Goal: Information Seeking & Learning: Learn about a topic

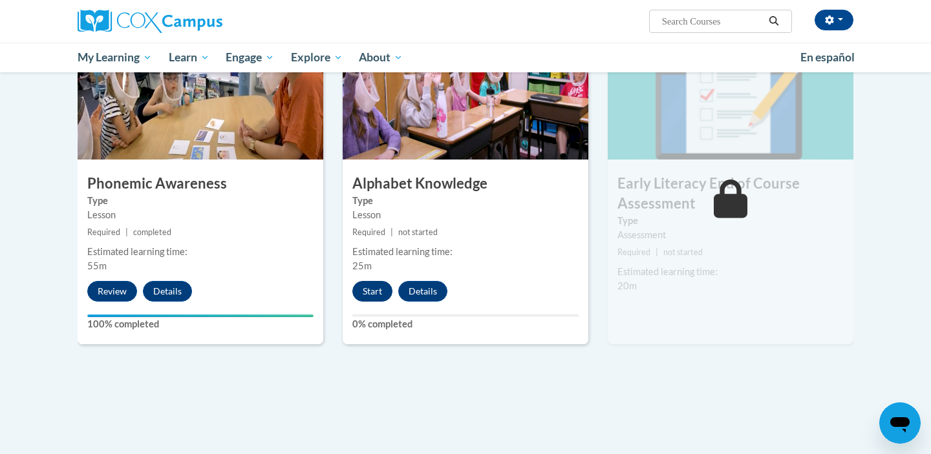
scroll to position [686, 0]
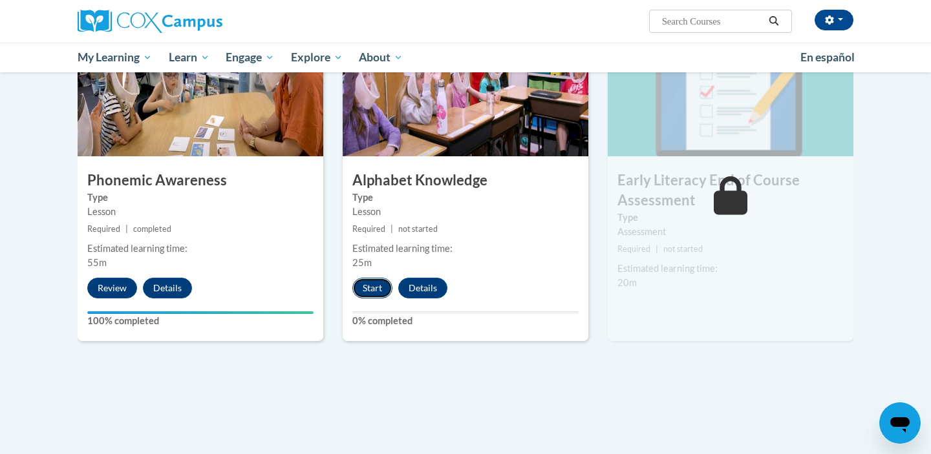
click at [368, 285] on button "Start" at bounding box center [372, 288] width 40 height 21
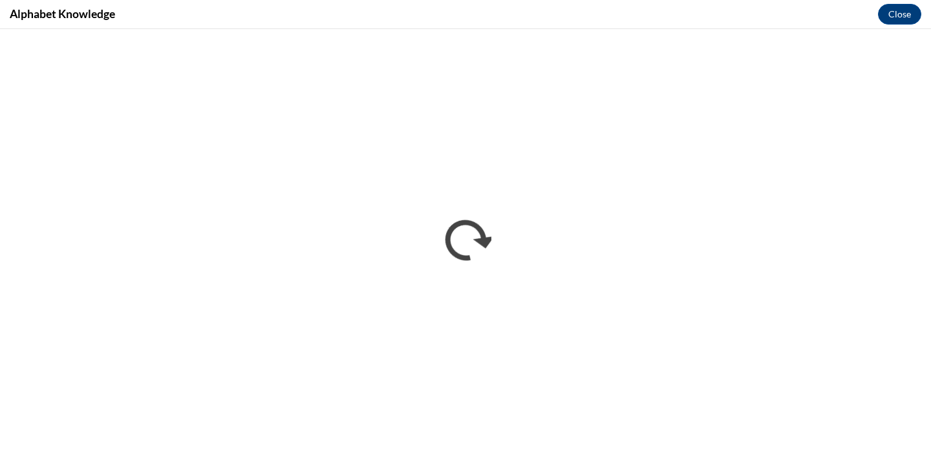
scroll to position [0, 0]
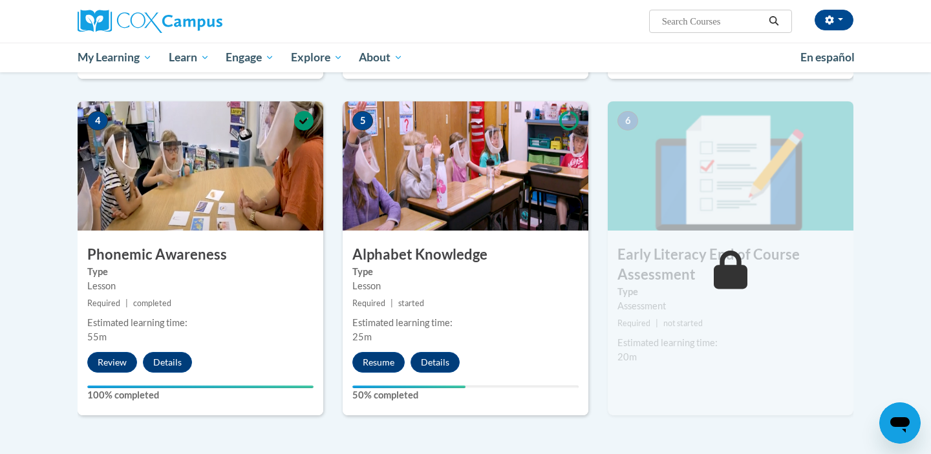
scroll to position [613, 0]
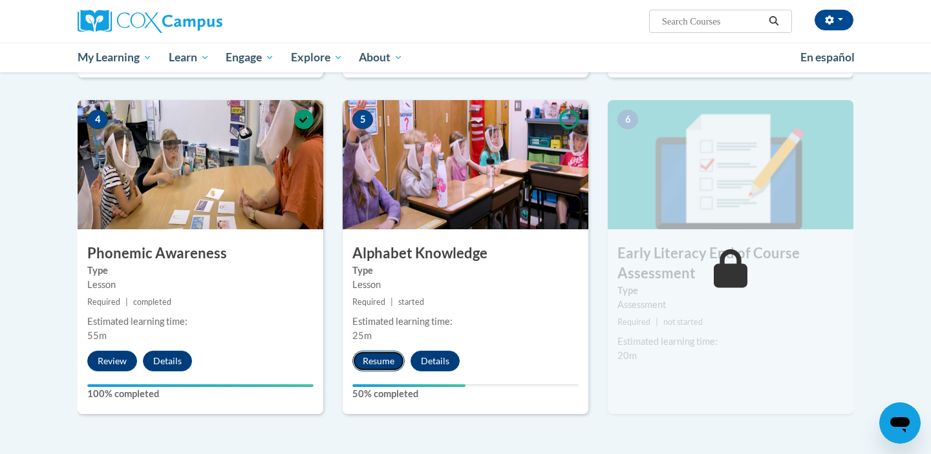
click at [385, 354] on button "Resume" at bounding box center [378, 361] width 52 height 21
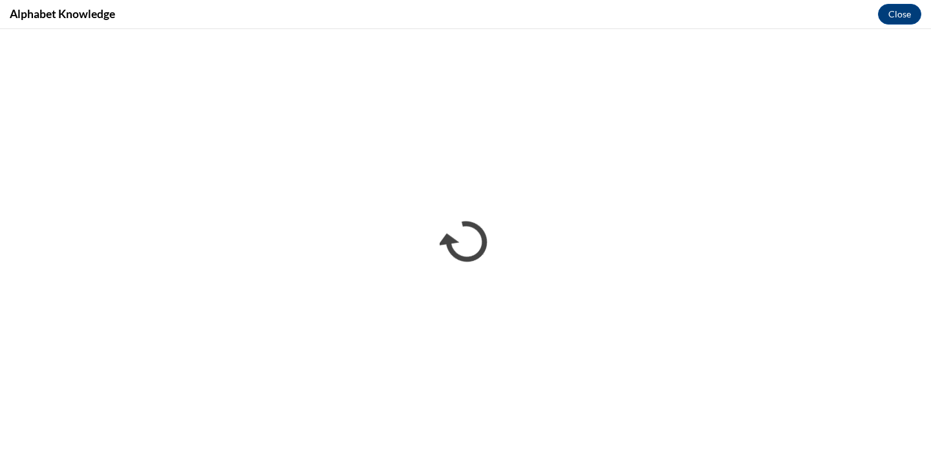
scroll to position [0, 0]
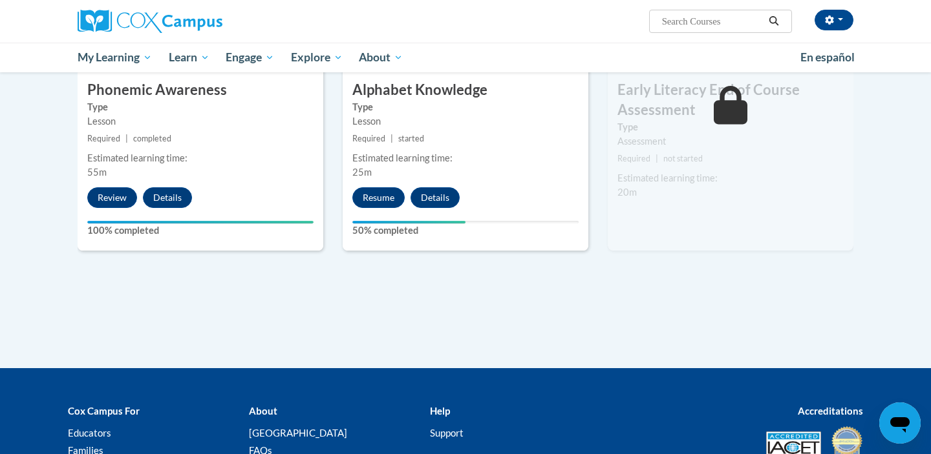
scroll to position [761, 0]
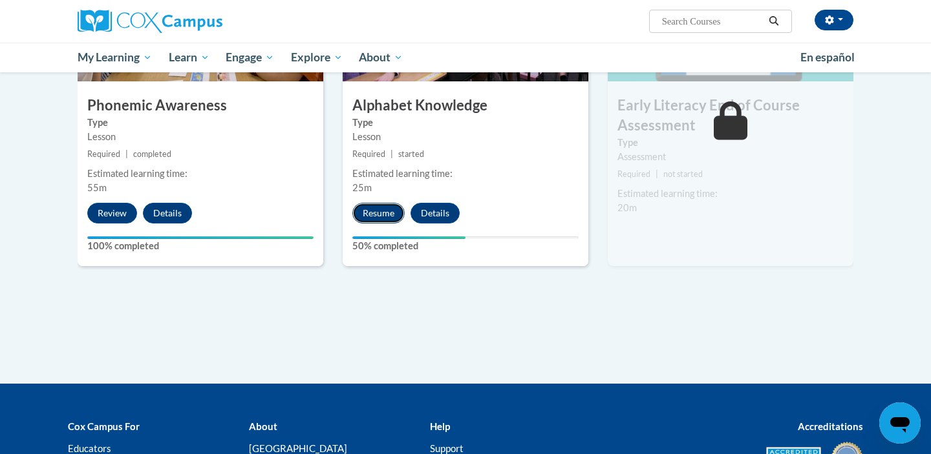
click at [363, 213] on button "Resume" at bounding box center [378, 213] width 52 height 21
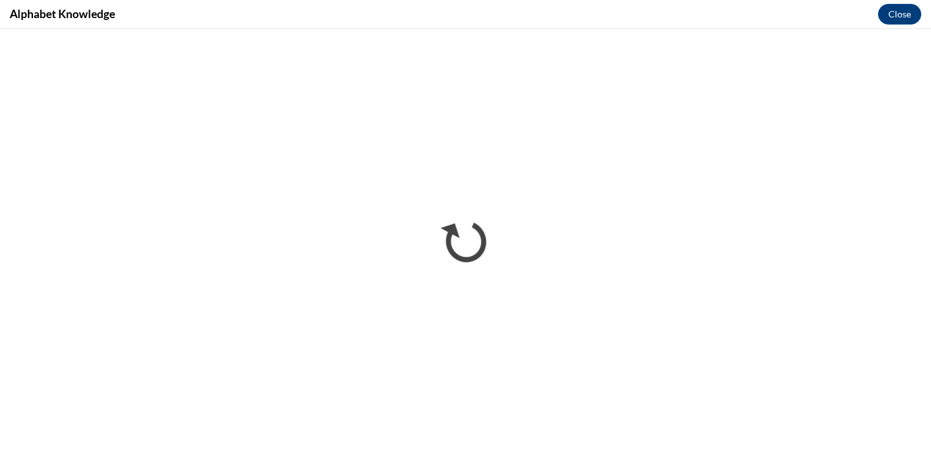
scroll to position [0, 0]
